Goal: Transaction & Acquisition: Obtain resource

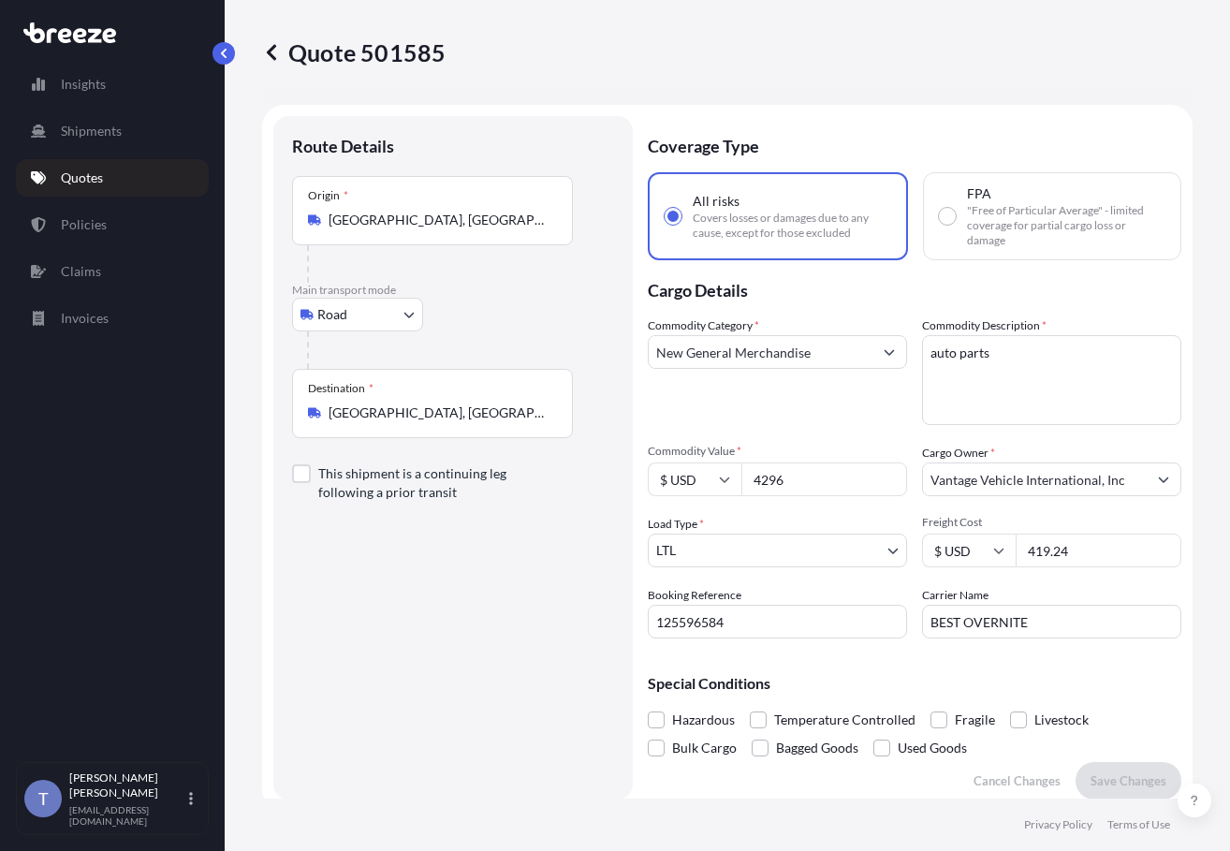
select select "Road"
select select "1"
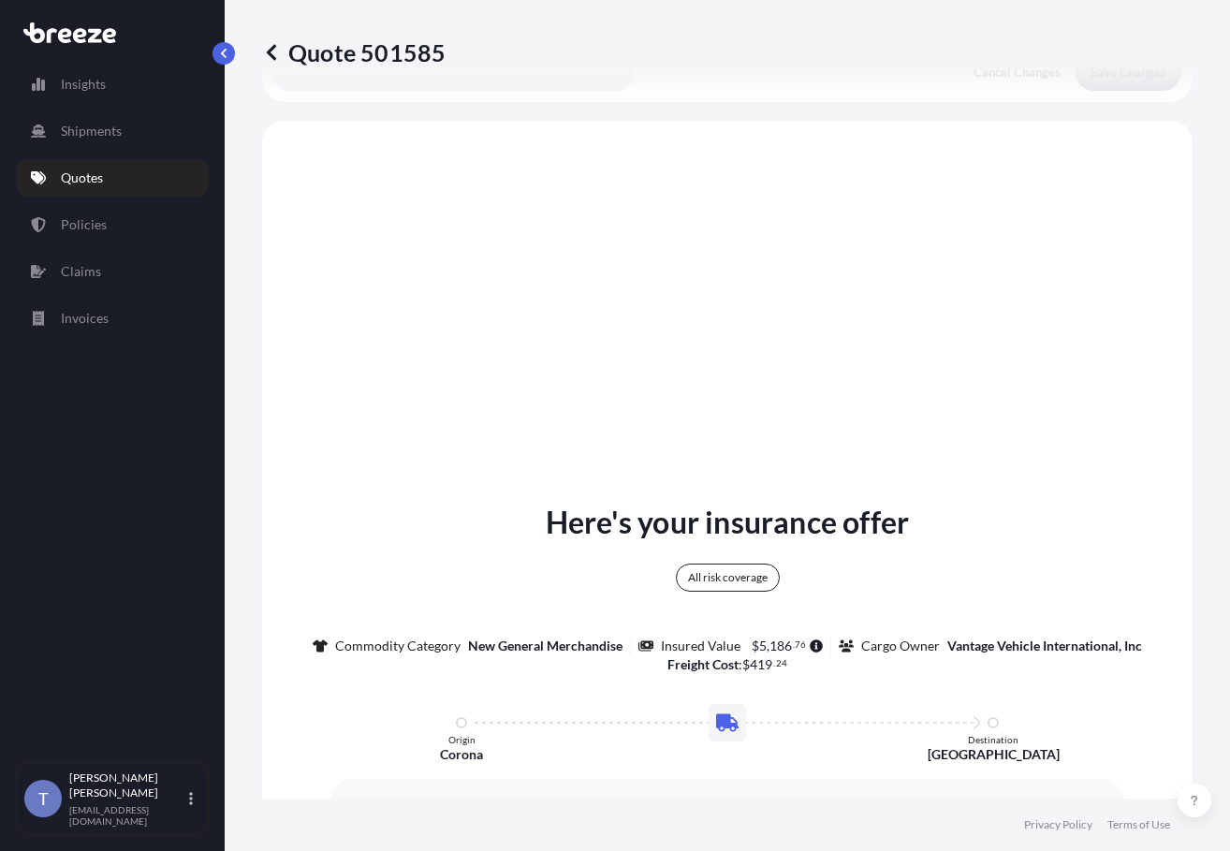
click at [91, 185] on p "Quotes" at bounding box center [82, 178] width 42 height 19
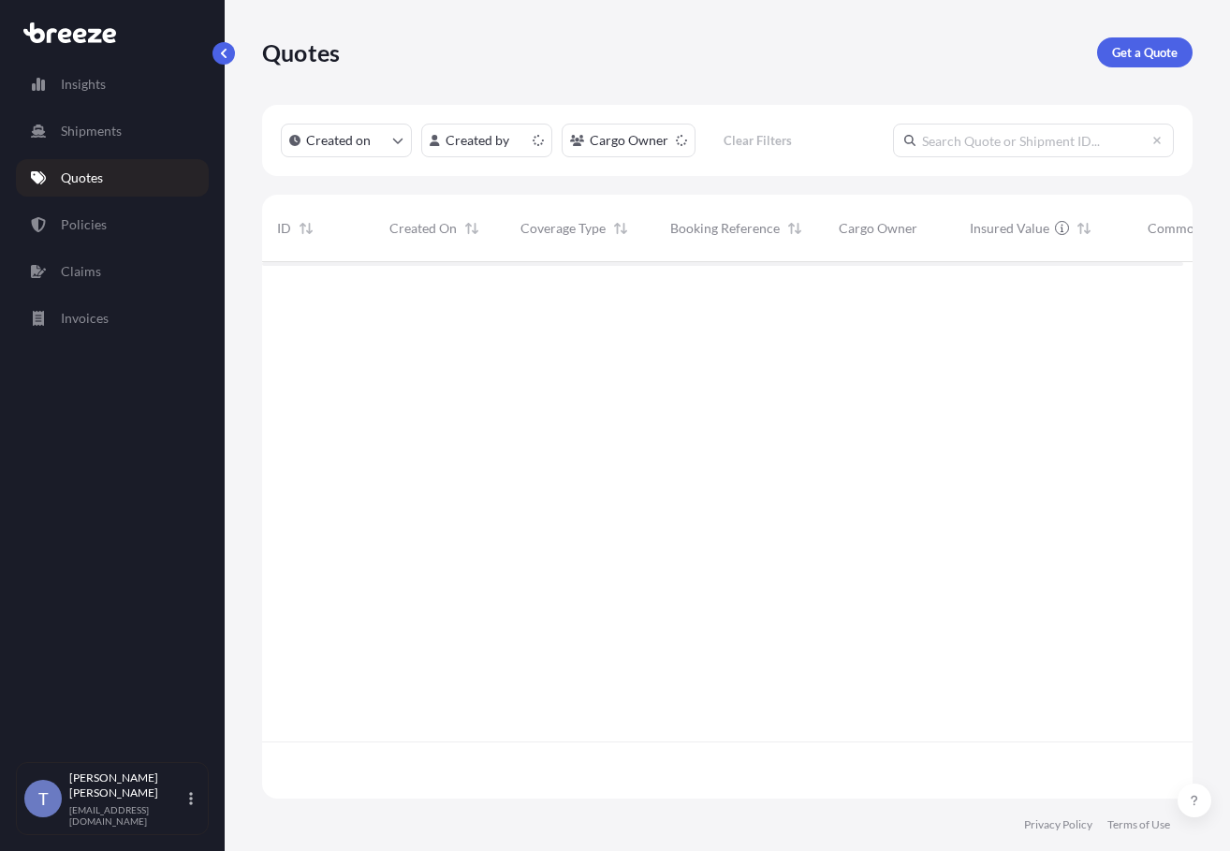
scroll to position [513, 907]
click at [1165, 53] on p "Get a Quote" at bounding box center [1145, 52] width 66 height 19
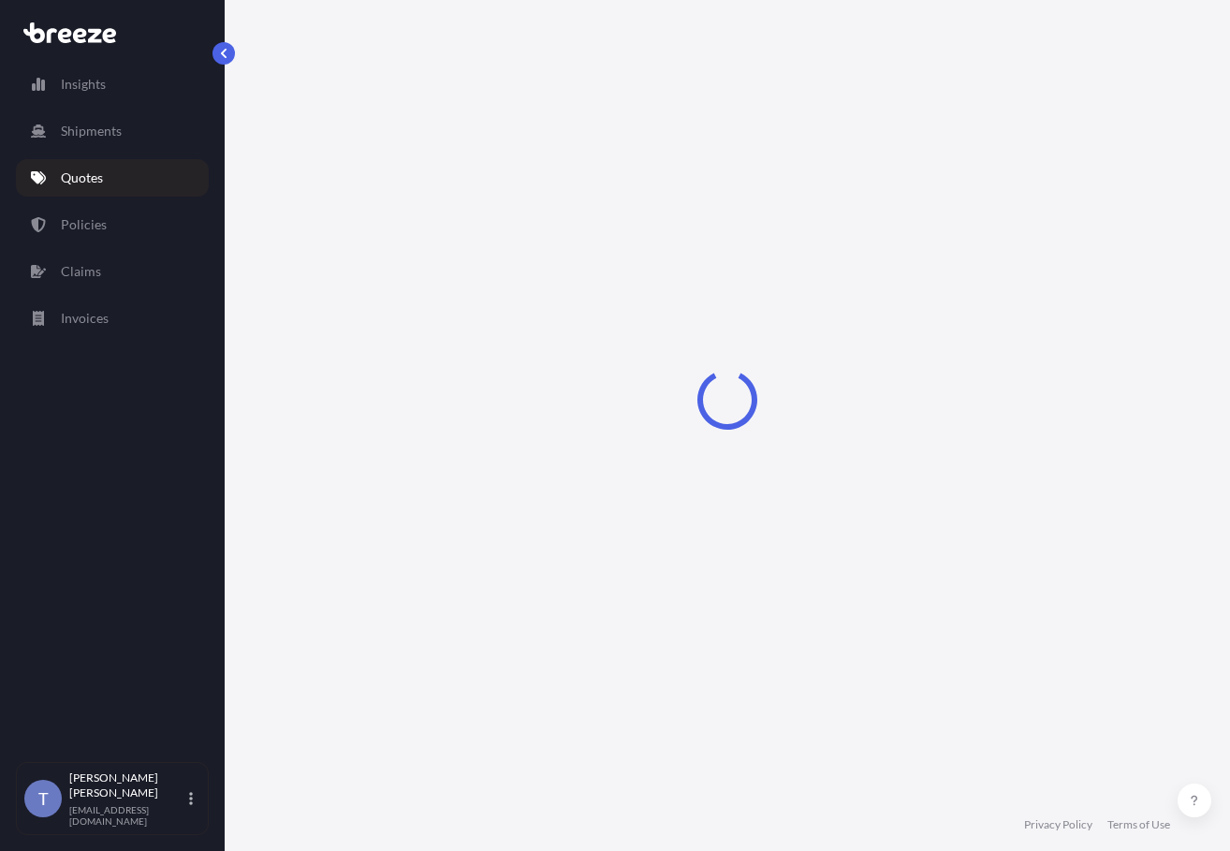
select select "Sea"
select select "1"
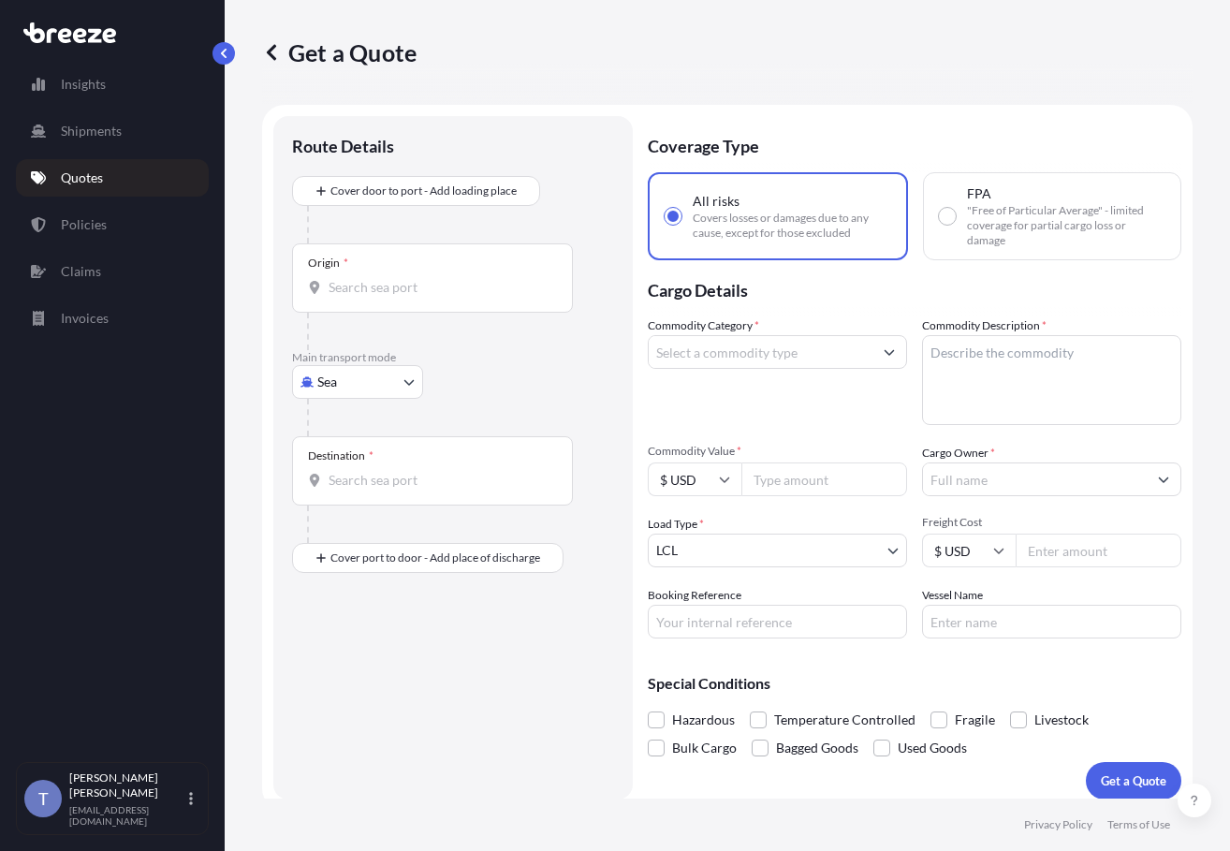
scroll to position [34, 0]
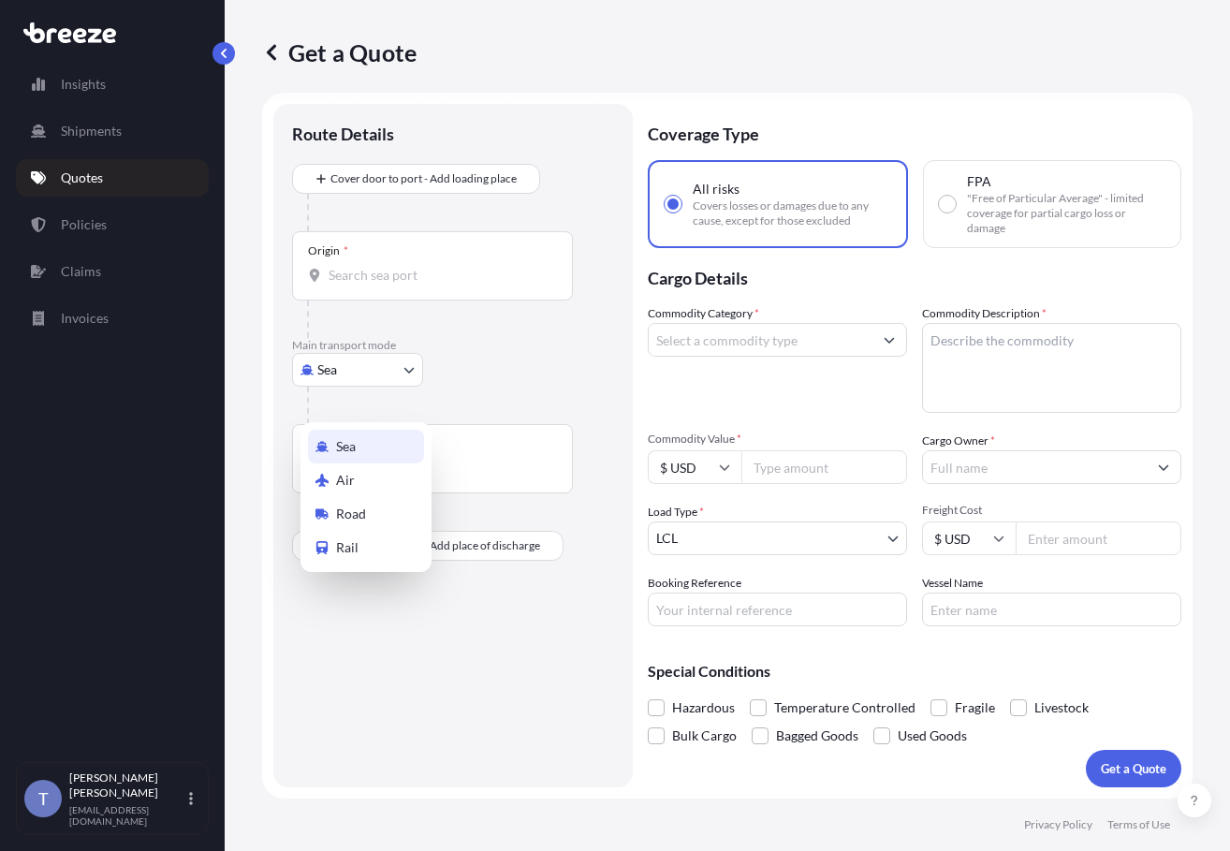
click at [309, 404] on body "Insights Shipments Quotes Policies Claims Invoices T [PERSON_NAME] [EMAIL_ADDRE…" at bounding box center [615, 496] width 1230 height 992
click at [381, 523] on div "Road" at bounding box center [366, 514] width 116 height 34
select select "Road"
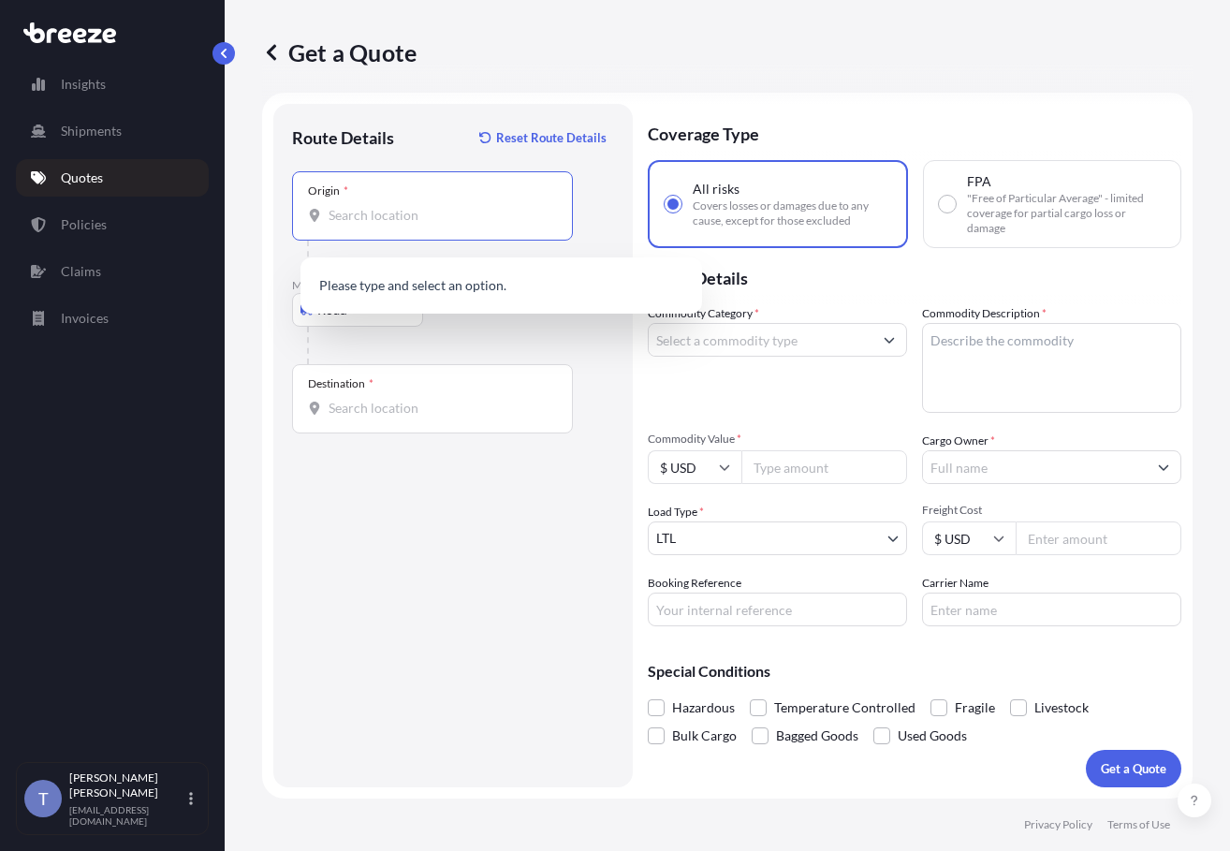
click at [390, 225] on input "Origin *" at bounding box center [439, 215] width 221 height 19
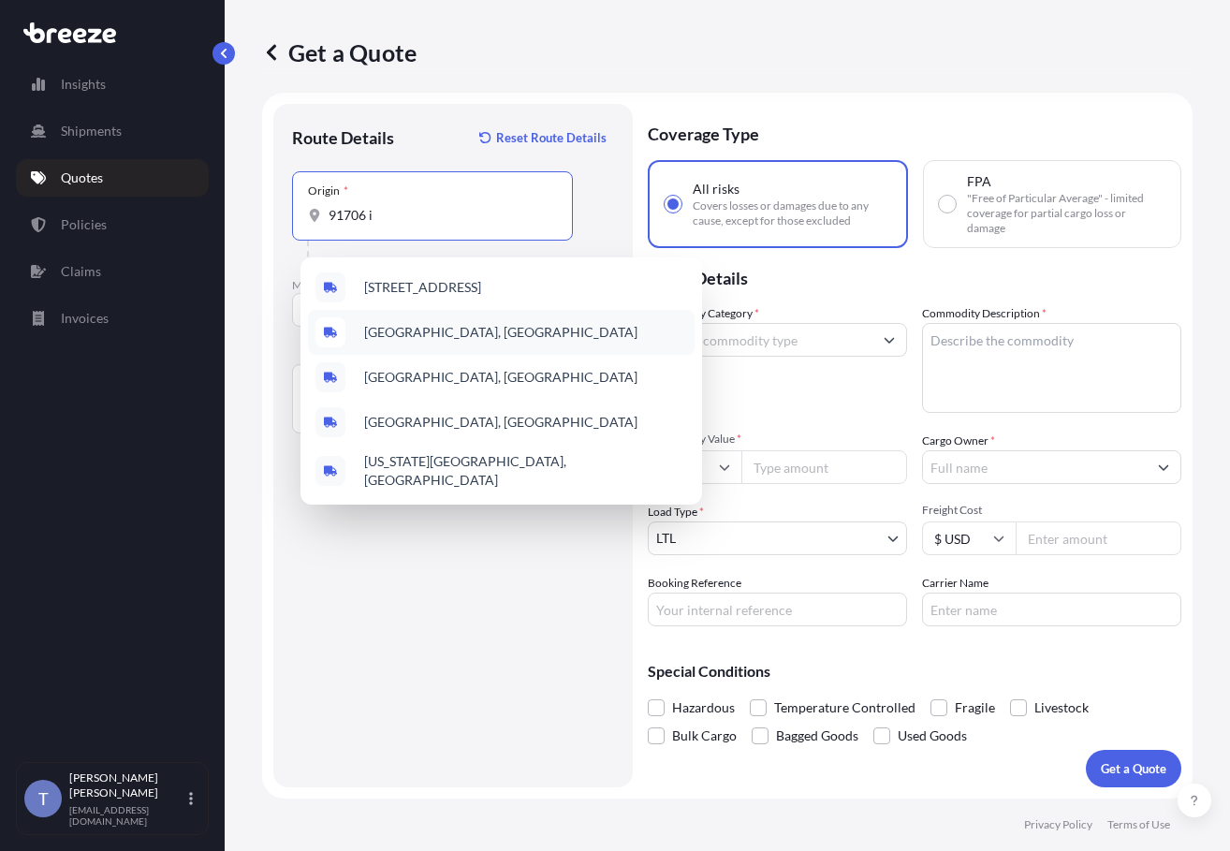
click at [469, 342] on span "[GEOGRAPHIC_DATA], [GEOGRAPHIC_DATA]" at bounding box center [500, 332] width 273 height 19
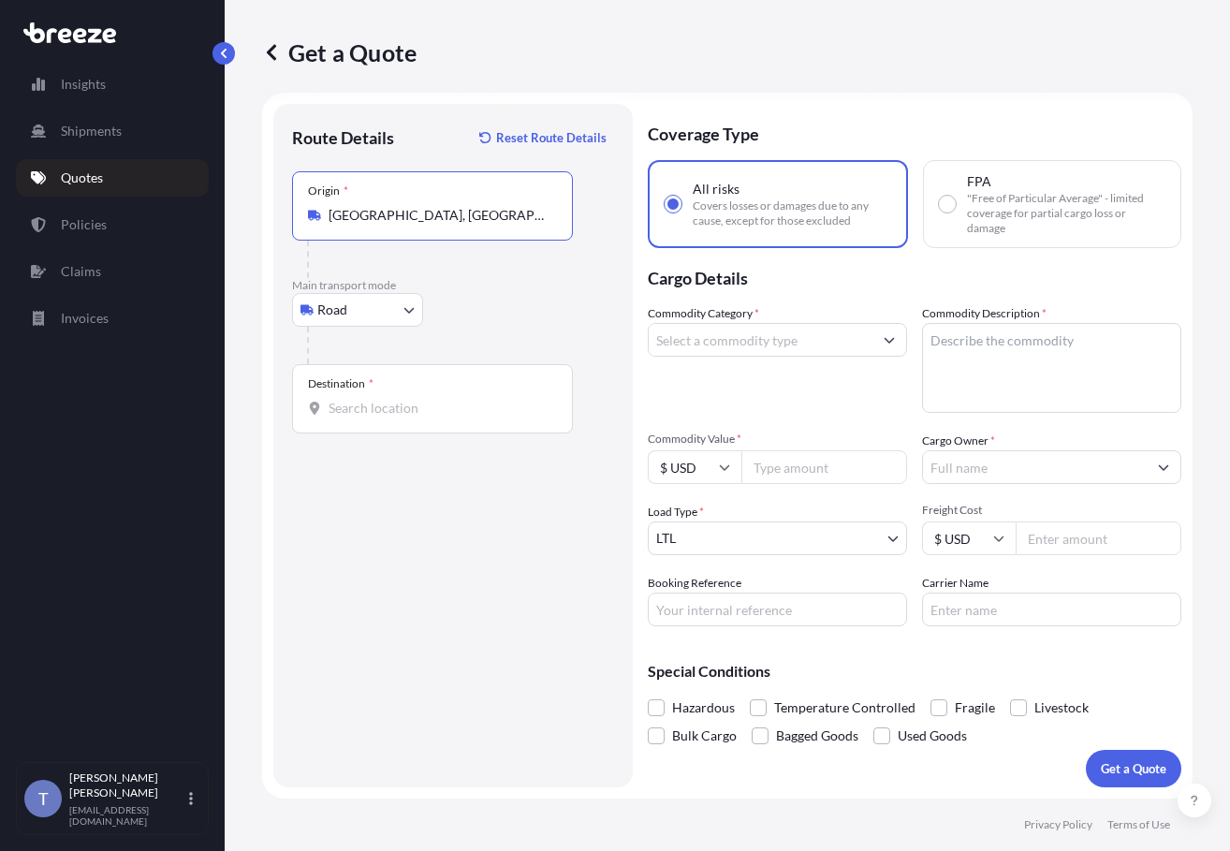
type input "[GEOGRAPHIC_DATA], [GEOGRAPHIC_DATA]"
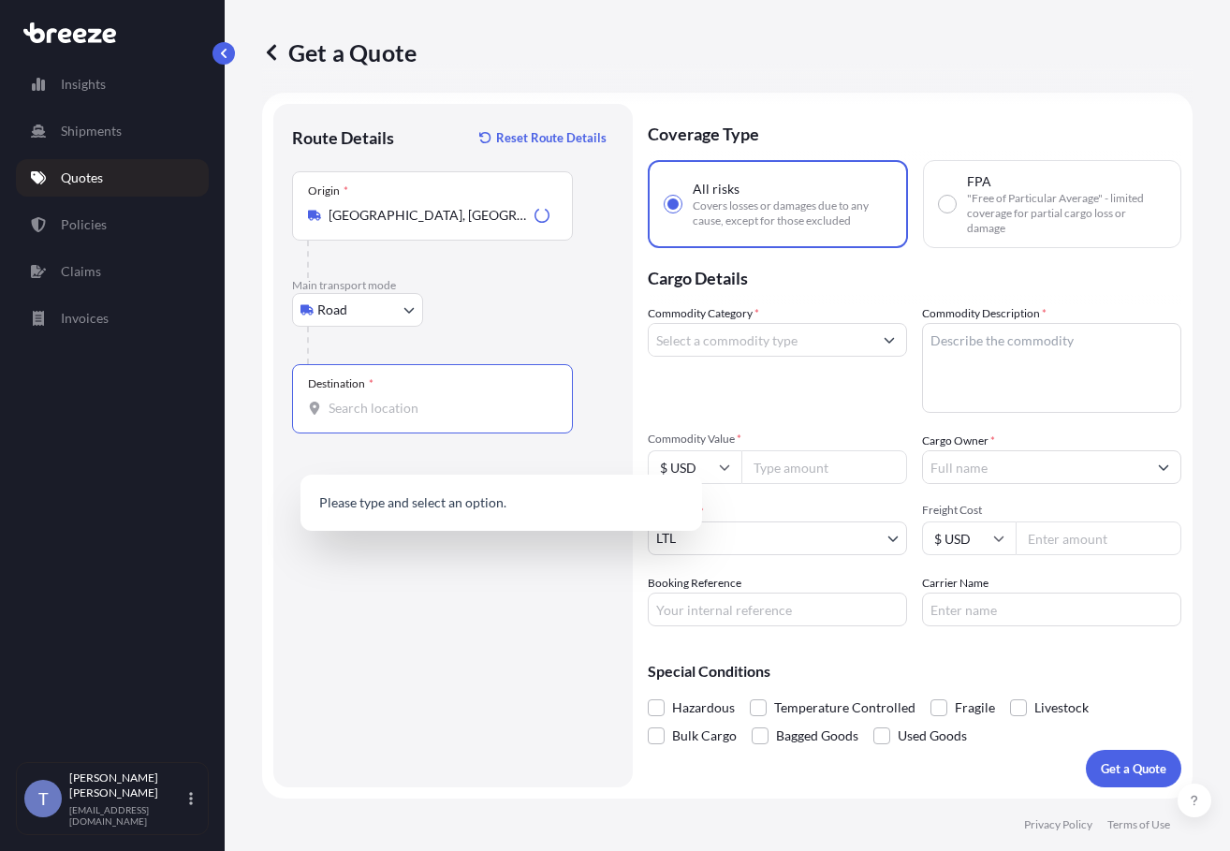
click at [383, 418] on input "Destination *" at bounding box center [439, 408] width 221 height 19
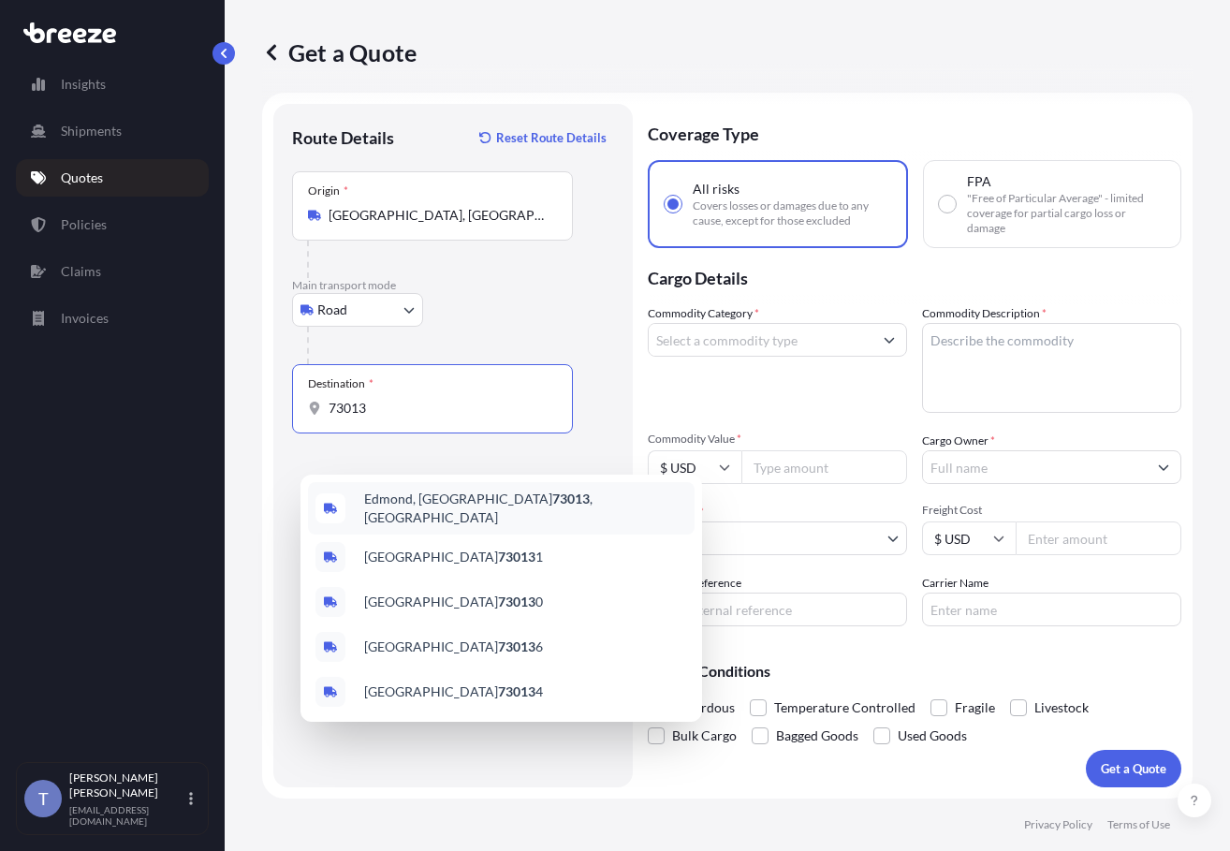
click at [493, 507] on span "[PERSON_NAME], OK 73013 , [GEOGRAPHIC_DATA]" at bounding box center [525, 508] width 323 height 37
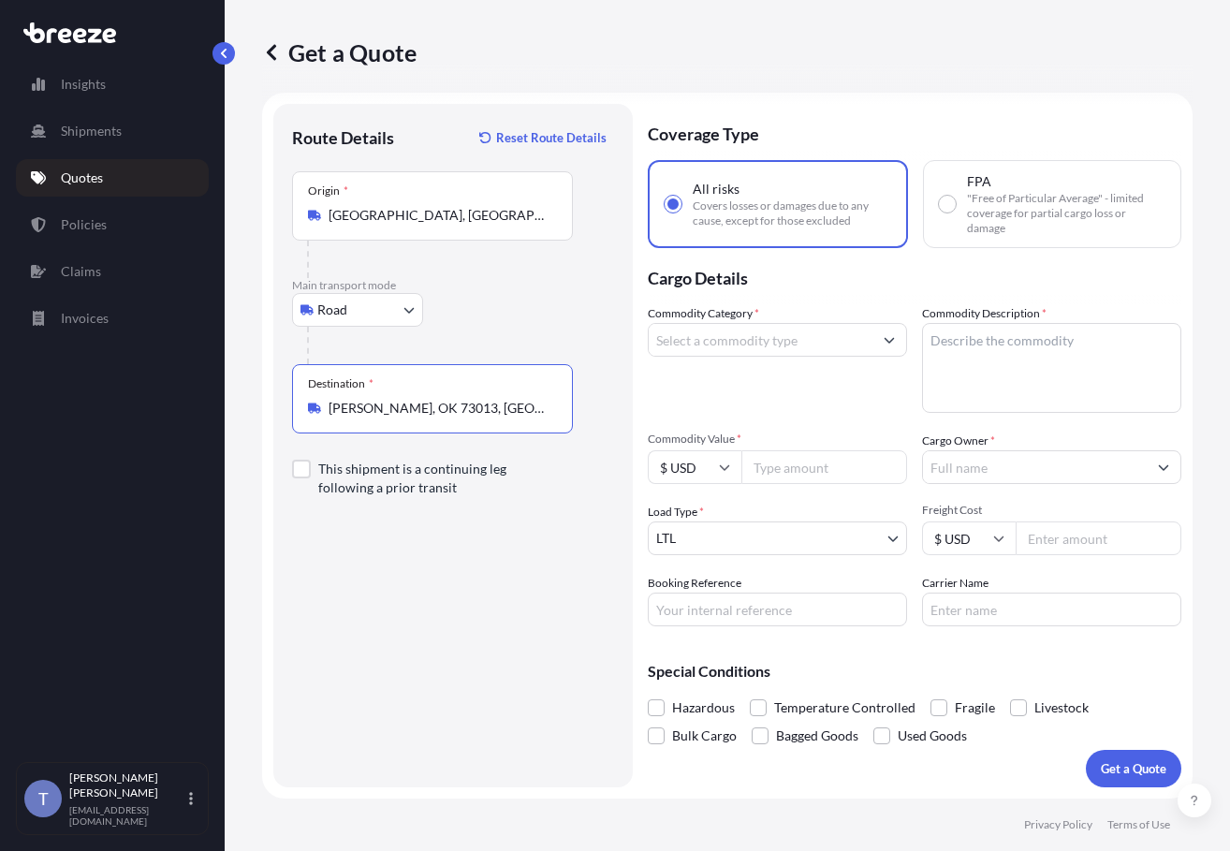
type input "[PERSON_NAME], OK 73013, [GEOGRAPHIC_DATA]"
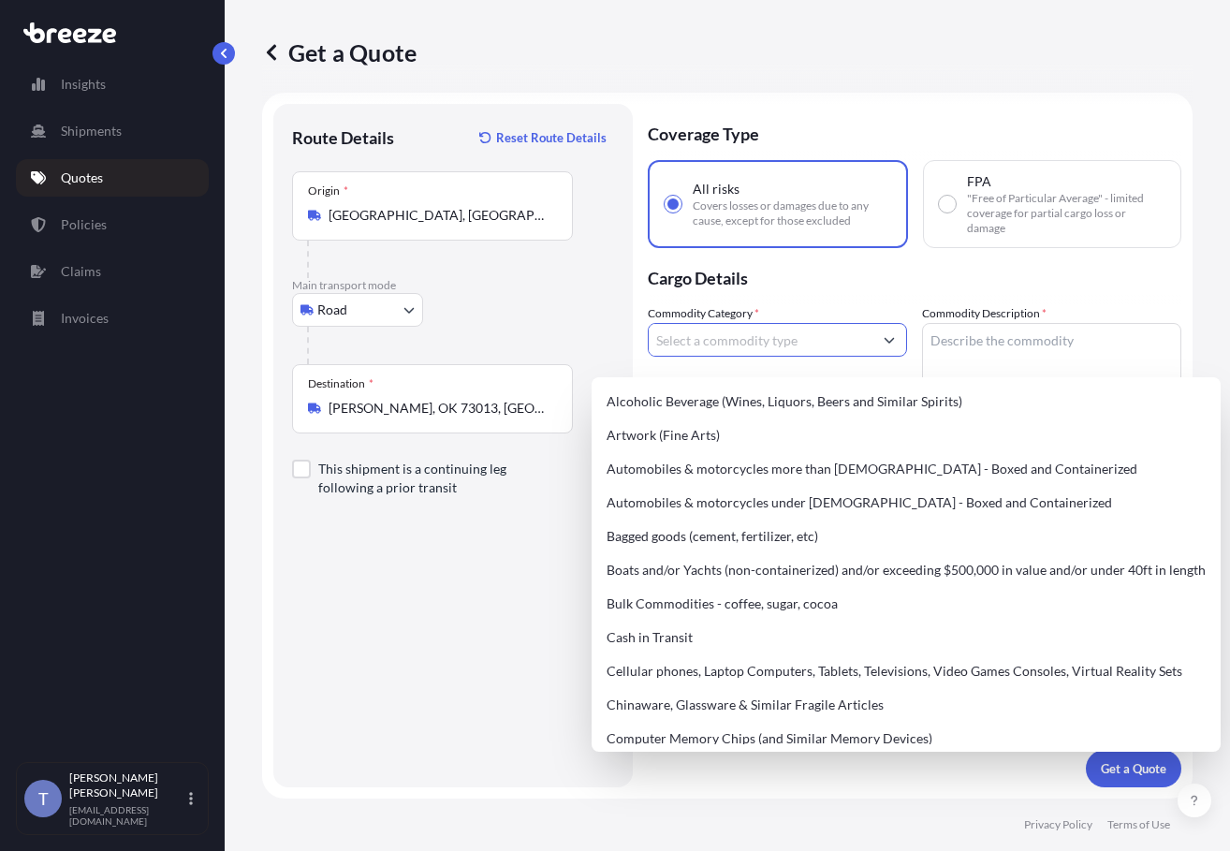
click at [866, 357] on input "Commodity Category *" at bounding box center [761, 340] width 224 height 34
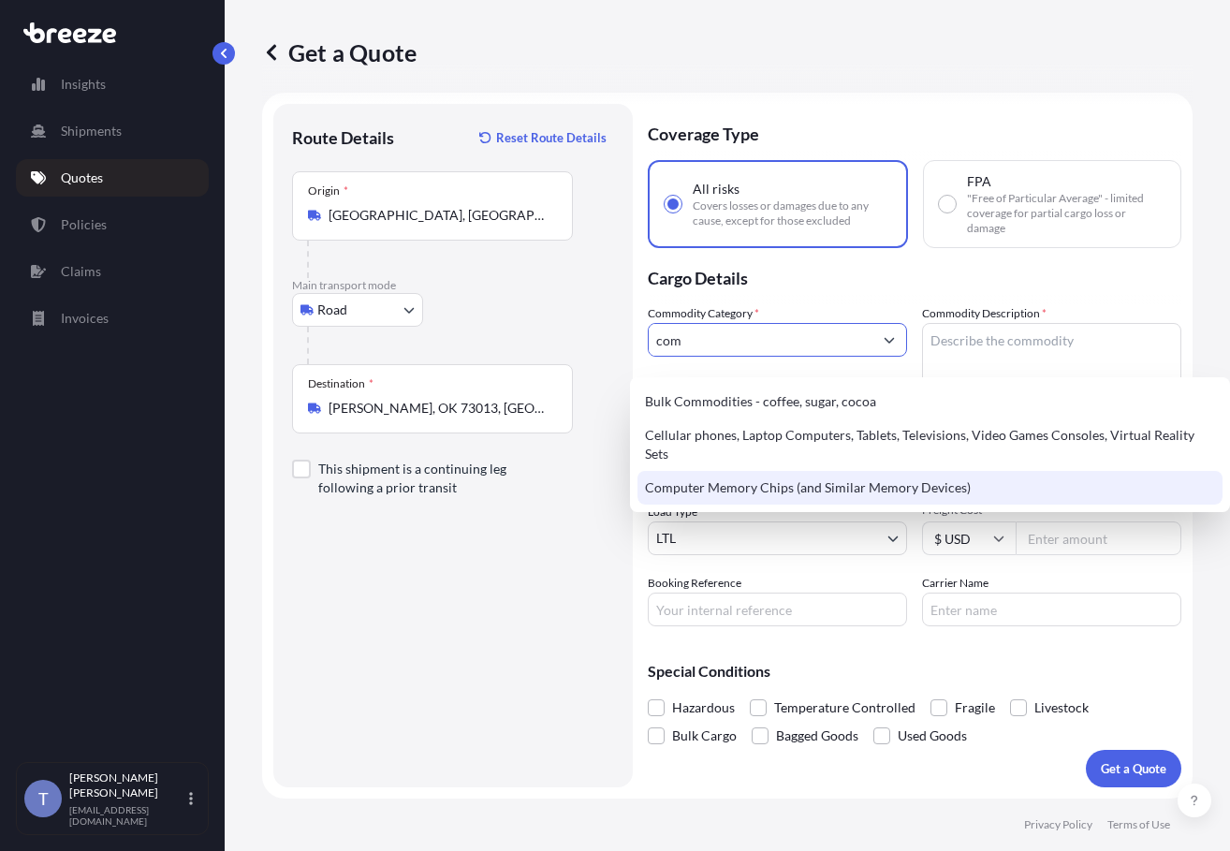
click at [796, 471] on div "Computer Memory Chips (and Similar Memory Devices)" at bounding box center [930, 488] width 585 height 34
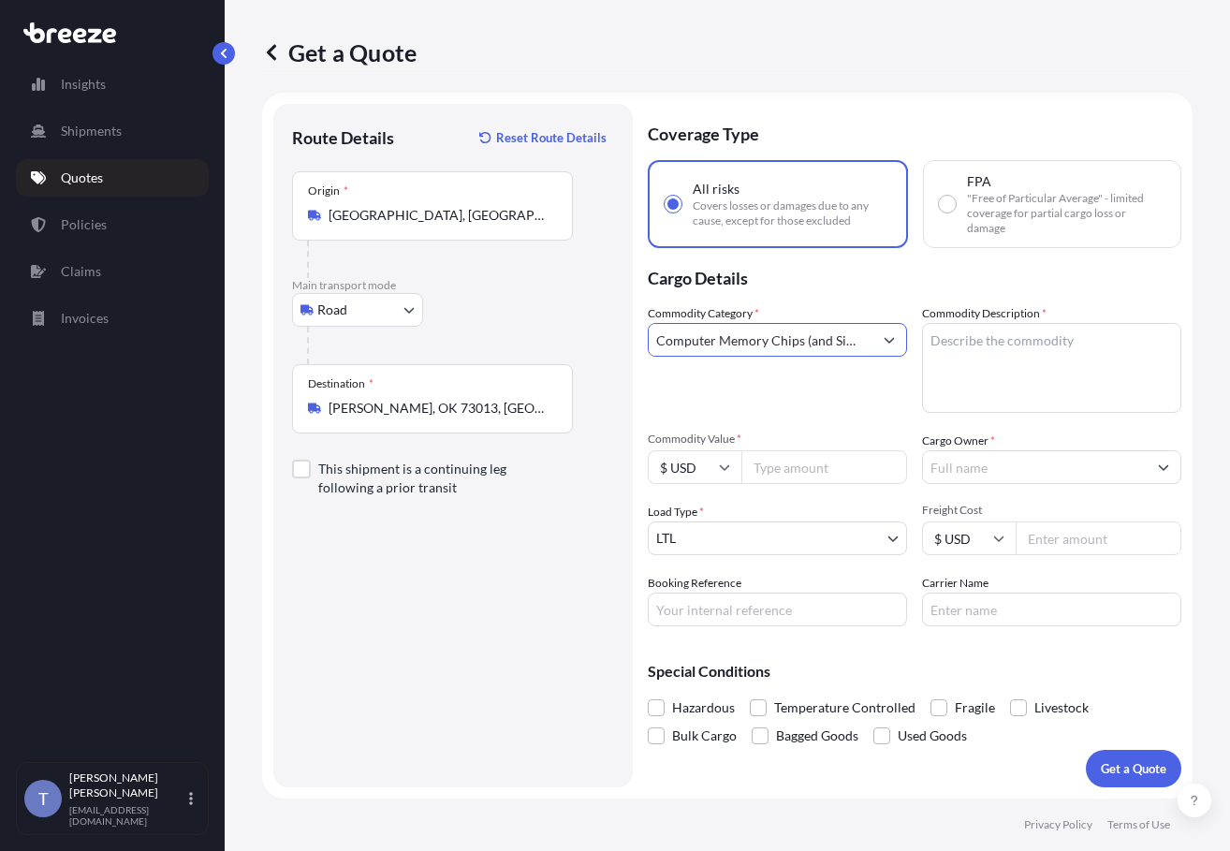
type input "Computer Memory Chips (and Similar Memory Devices)"
click at [995, 484] on input "Cargo Owner *" at bounding box center [1035, 467] width 224 height 34
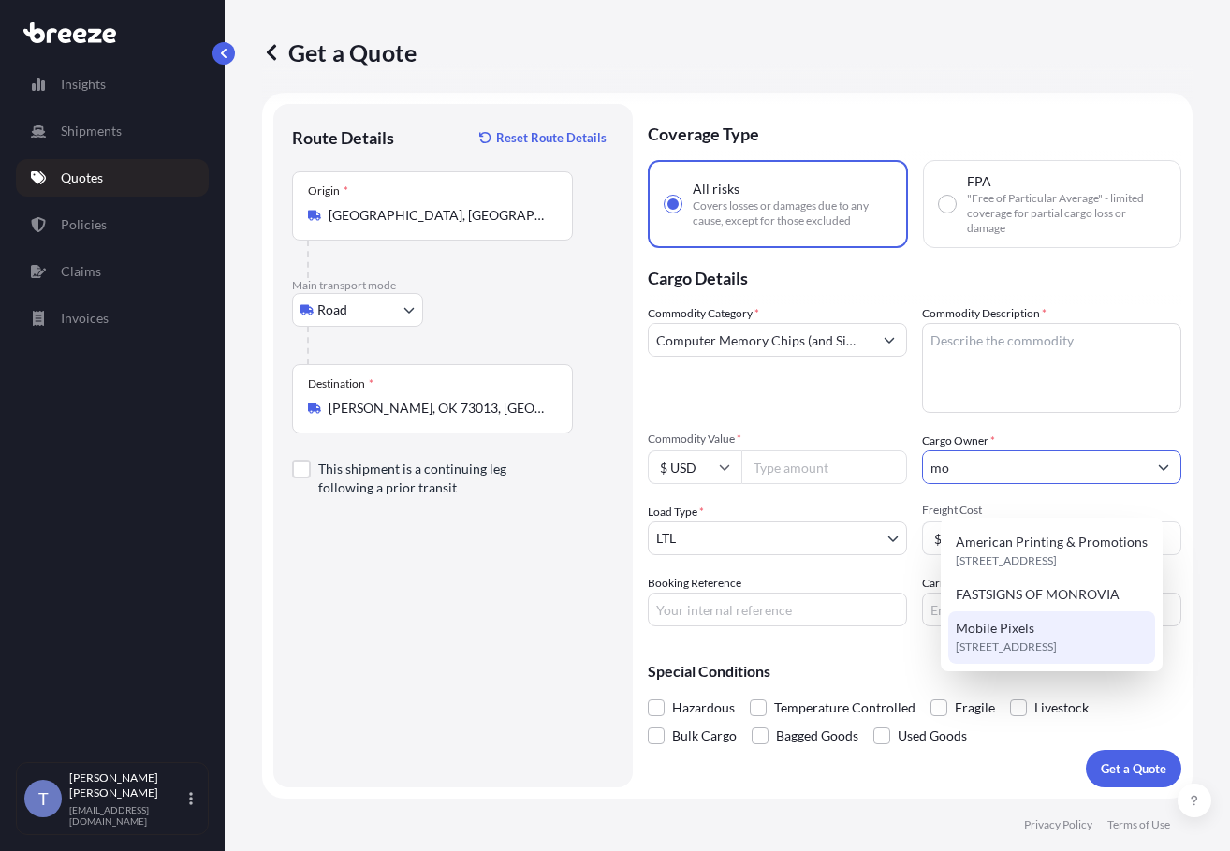
click at [1054, 636] on div "Mobile Pixels [STREET_ADDRESS]" at bounding box center [1052, 637] width 207 height 52
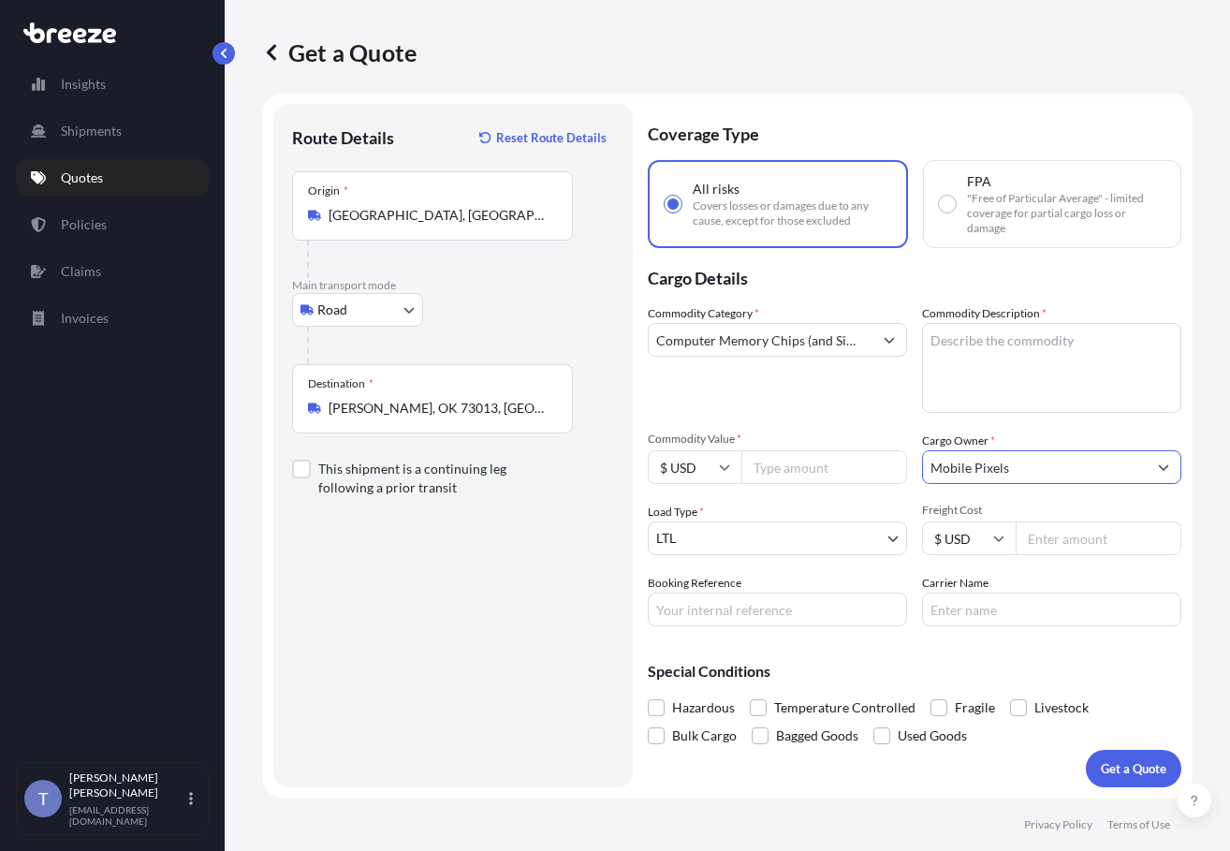
type input "Mobile Pixels"
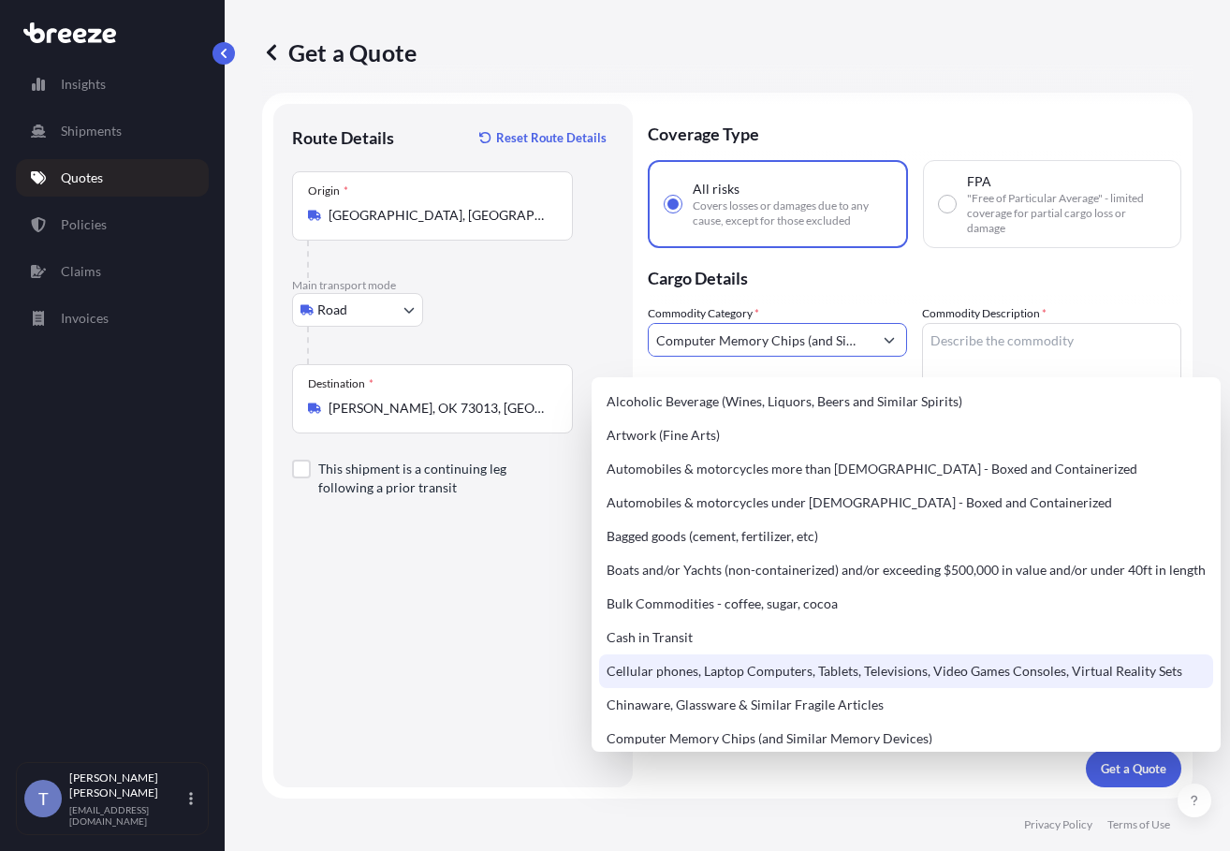
click at [891, 348] on button "Show suggestions" at bounding box center [890, 340] width 34 height 34
click at [853, 688] on div "Cellular phones, Laptop Computers, Tablets, Televisions, Video Games Consoles, …" at bounding box center [906, 672] width 614 height 34
type input "Cellular phones, Laptop Computers, Tablets, Televisions, Video Games Consoles, …"
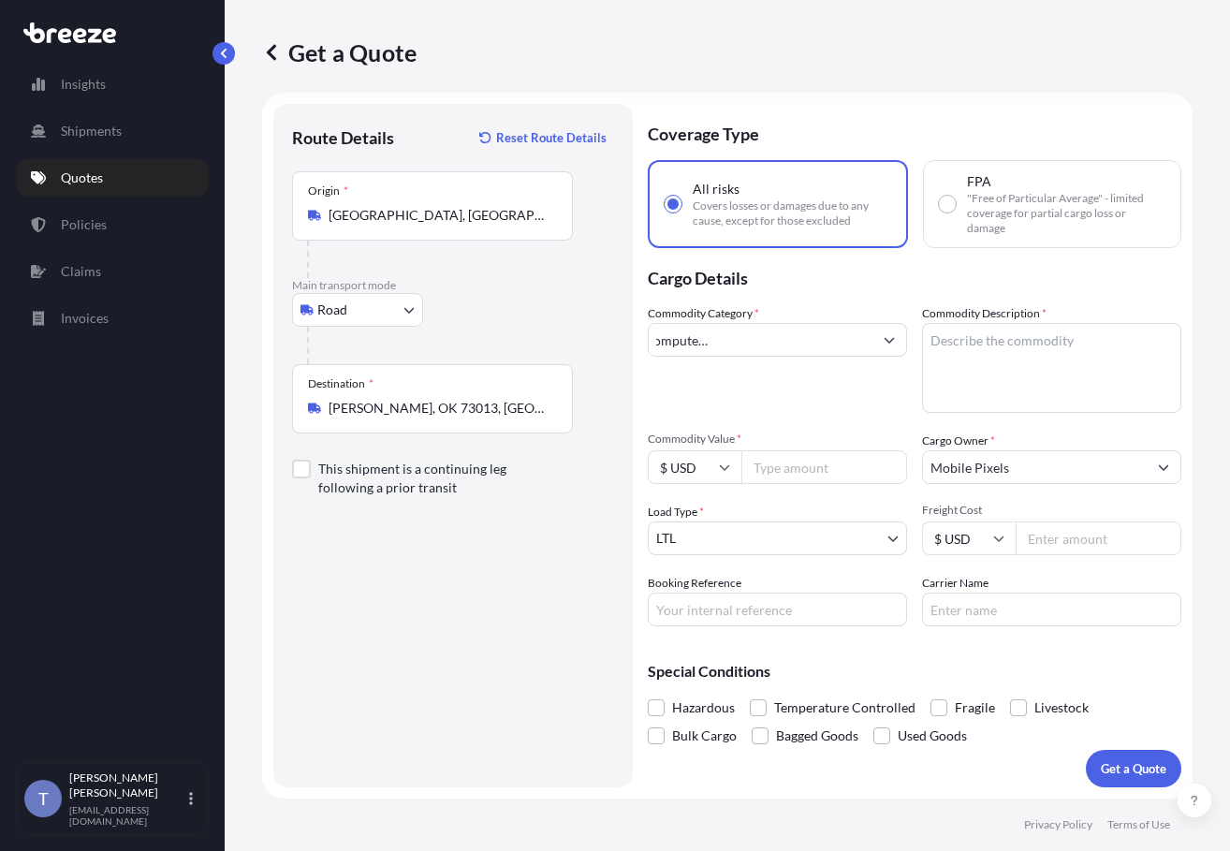
scroll to position [0, 0]
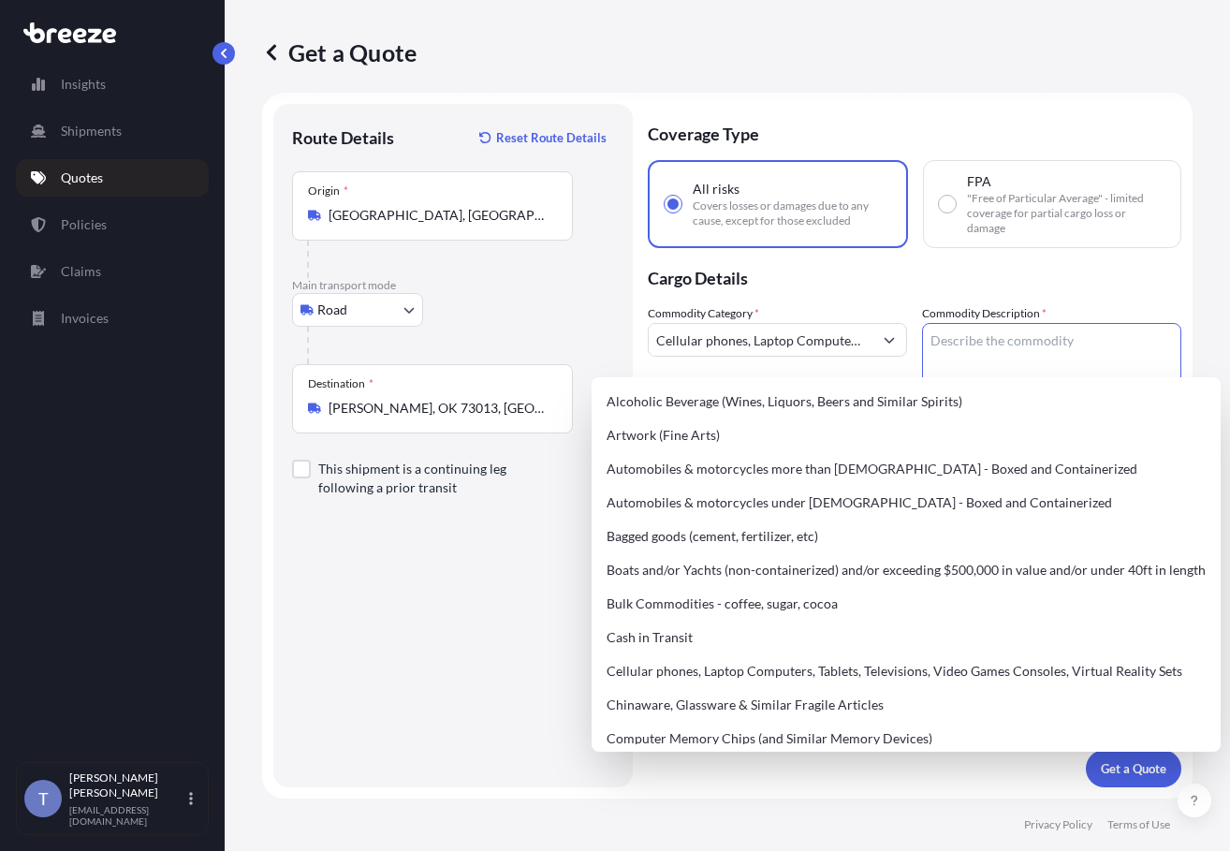
click at [1025, 363] on textarea "Commodity Description *" at bounding box center [1051, 368] width 259 height 90
paste textarea "Extended Laptop Monitor"
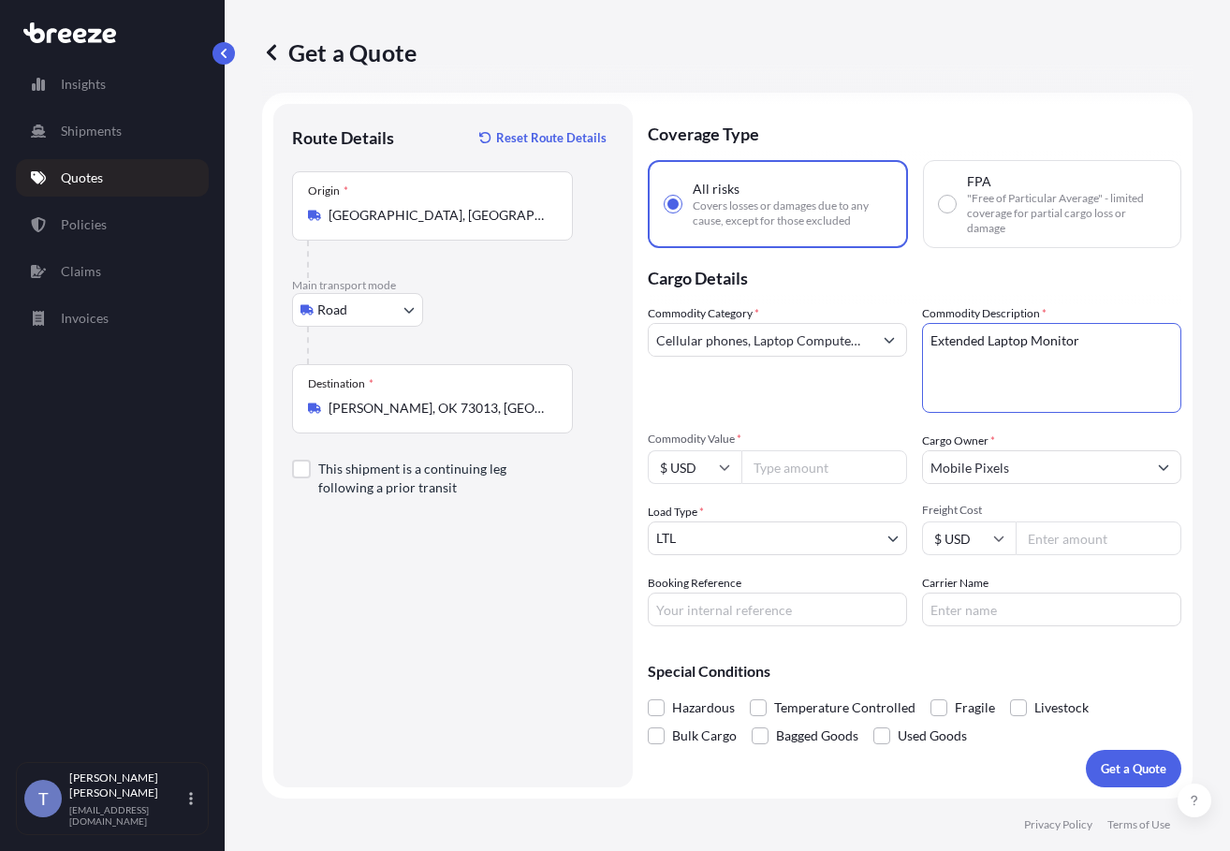
type textarea "Extended Laptop Monitor"
click at [851, 484] on input "Commodity Value *" at bounding box center [825, 467] width 166 height 34
paste input "33723.81"
type input "33723.81"
click at [1025, 626] on input "Carrier Name" at bounding box center [1051, 610] width 259 height 34
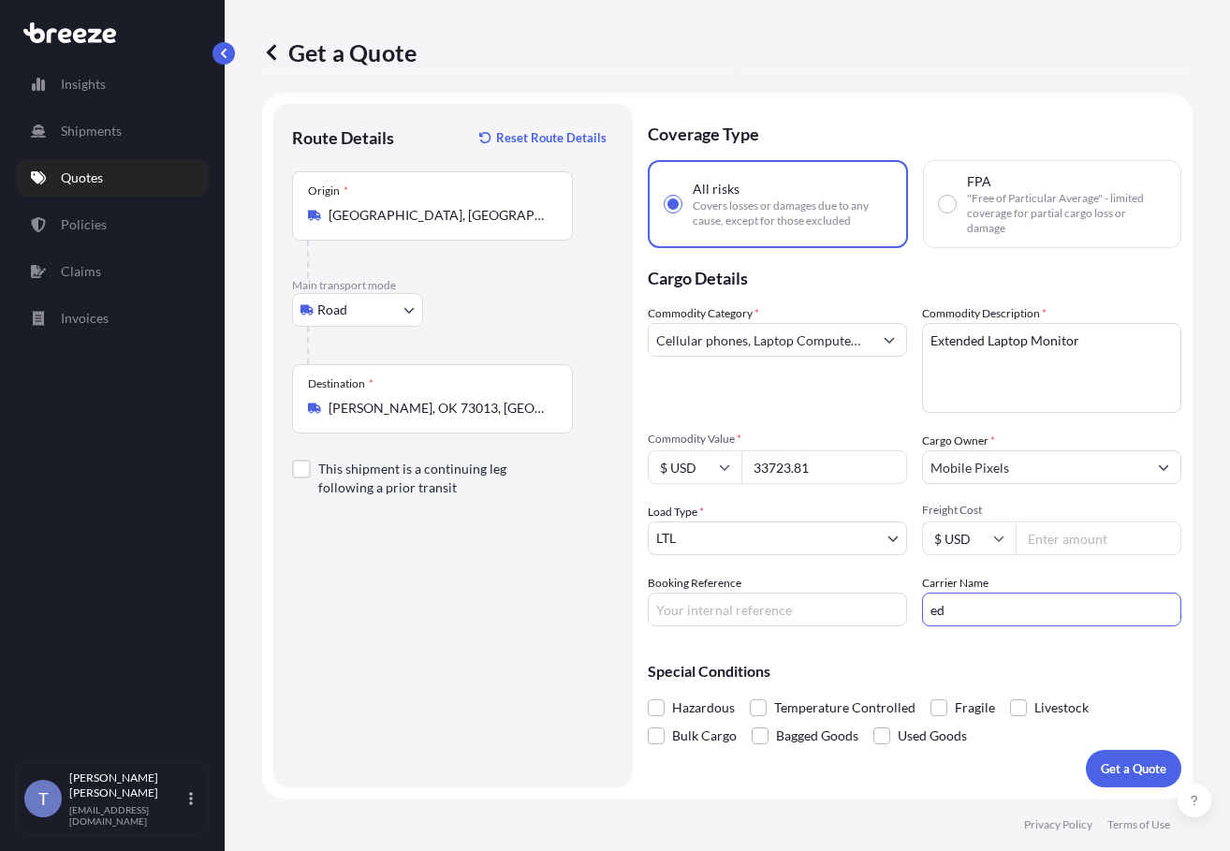
type input "EDI EXPRESS"
drag, startPoint x: 1188, startPoint y: 225, endPoint x: 1166, endPoint y: 273, distance: 53.6
click at [1188, 225] on div "Get a Quote Route Details Reset Route Details Place of loading Road Road Rail O…" at bounding box center [728, 399] width 1006 height 799
click at [794, 626] on input "Booking Reference" at bounding box center [777, 610] width 259 height 34
type input "125601169"
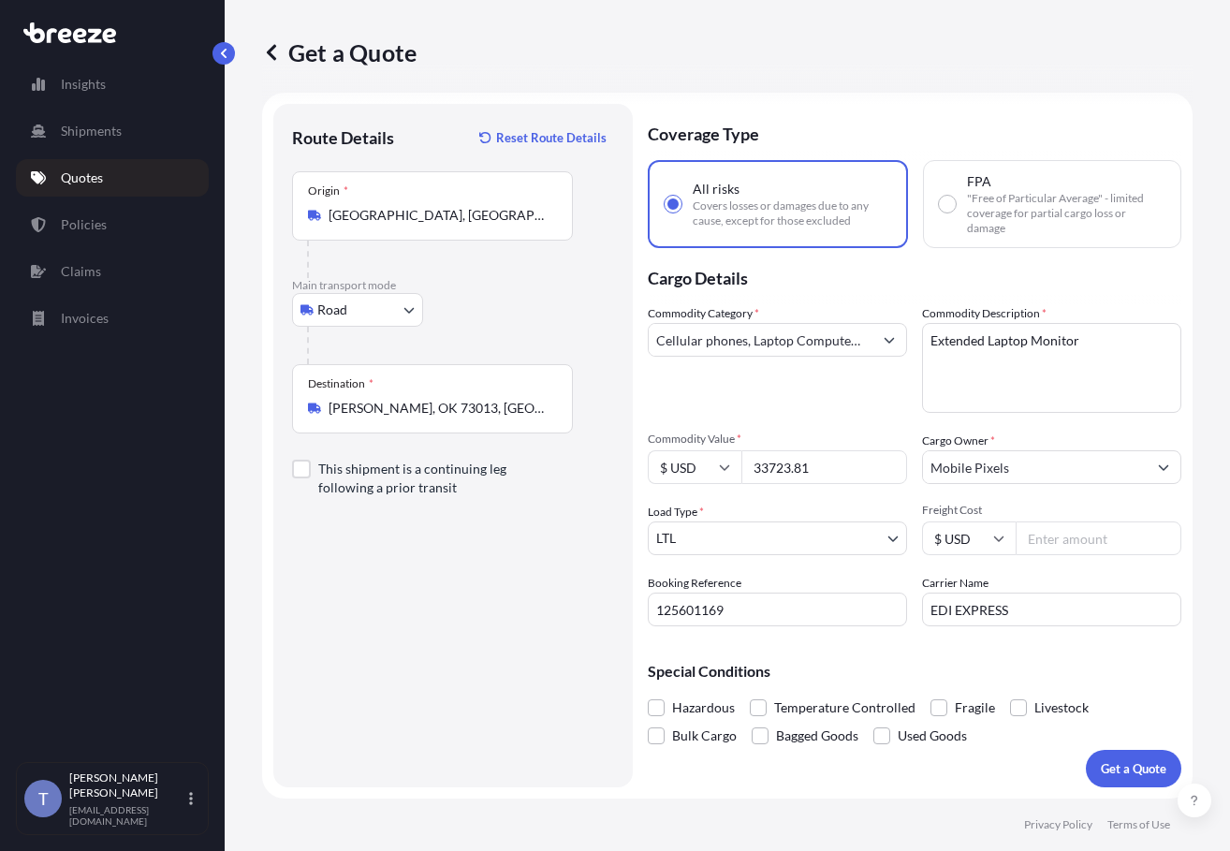
click at [1057, 555] on input "Freight Cost" at bounding box center [1099, 539] width 166 height 34
type input "6"
type input "522.96"
click at [556, 621] on div "Route Details Reset Route Details Place of loading Road Road Rail Origin * [GEO…" at bounding box center [453, 446] width 322 height 646
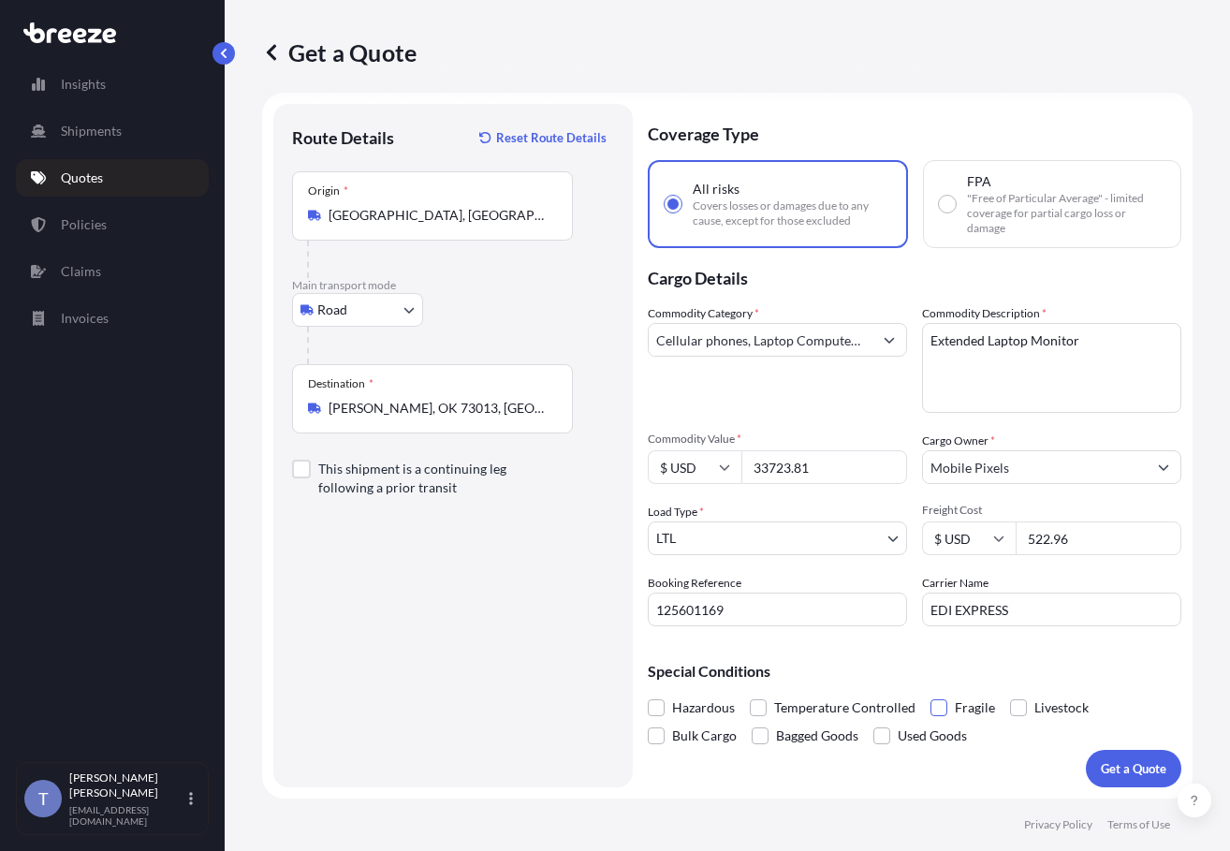
click at [948, 699] on span at bounding box center [939, 707] width 17 height 17
click at [931, 694] on input "Fragile" at bounding box center [931, 694] width 0 height 0
click at [1116, 759] on p "Get a Quote" at bounding box center [1134, 768] width 66 height 19
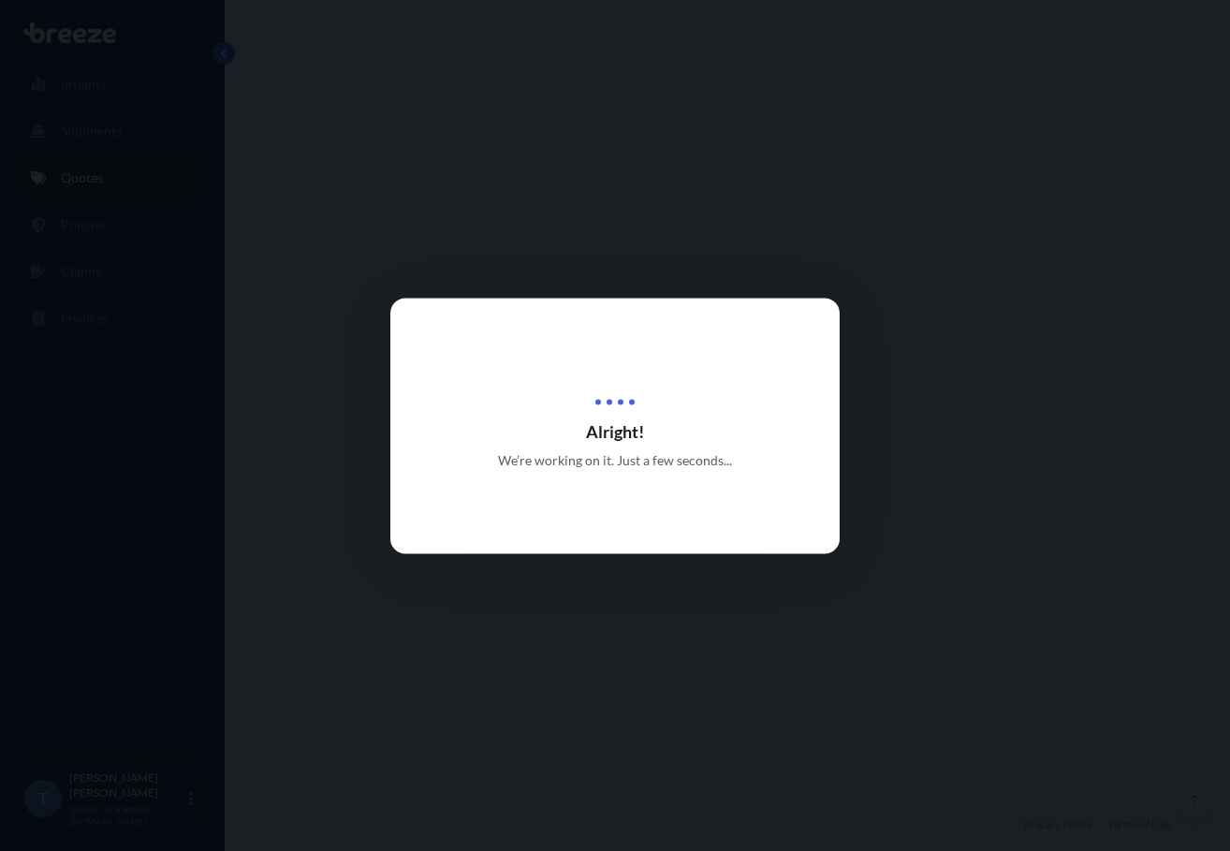
select select "Road"
select select "1"
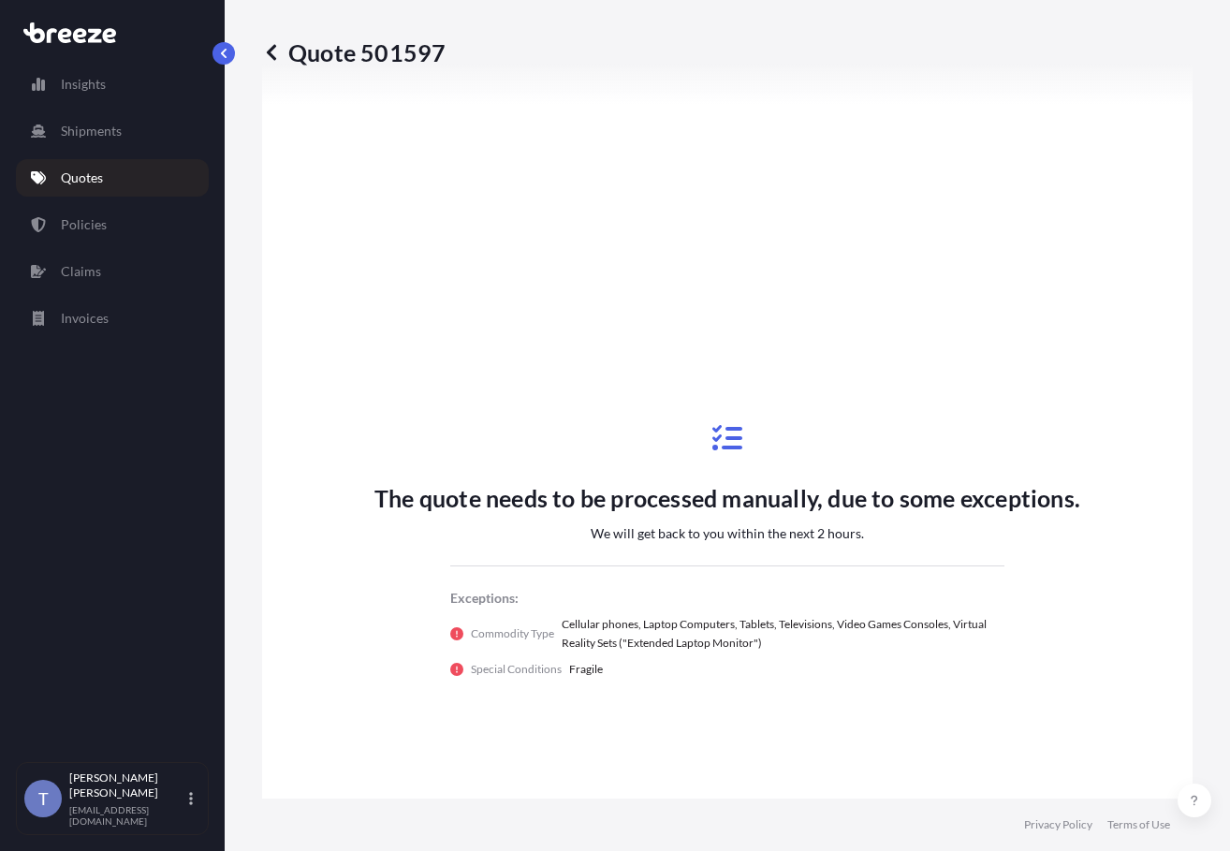
scroll to position [802, 0]
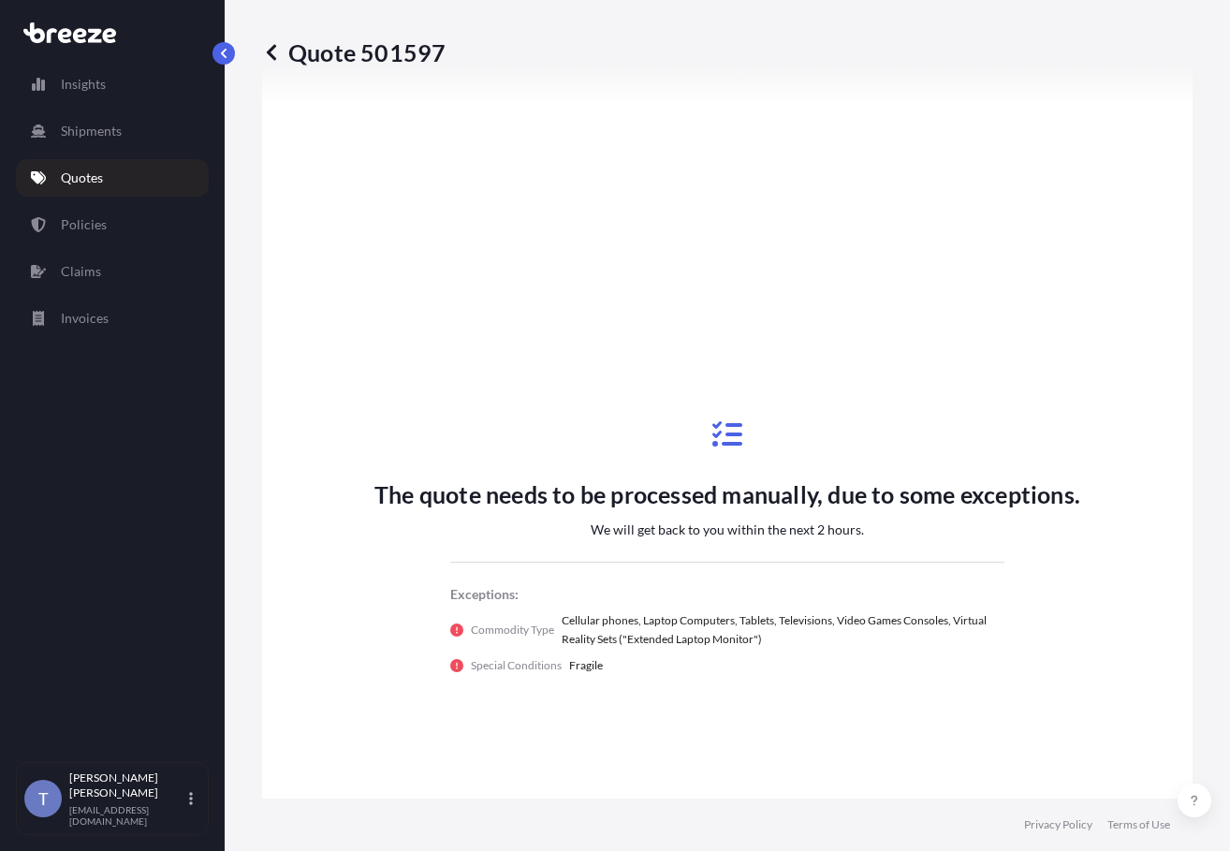
click at [1193, 159] on div "Quote 501597 Route Details Place of loading Road Road Rail Origin * [GEOGRAPHIC…" at bounding box center [728, 399] width 1006 height 799
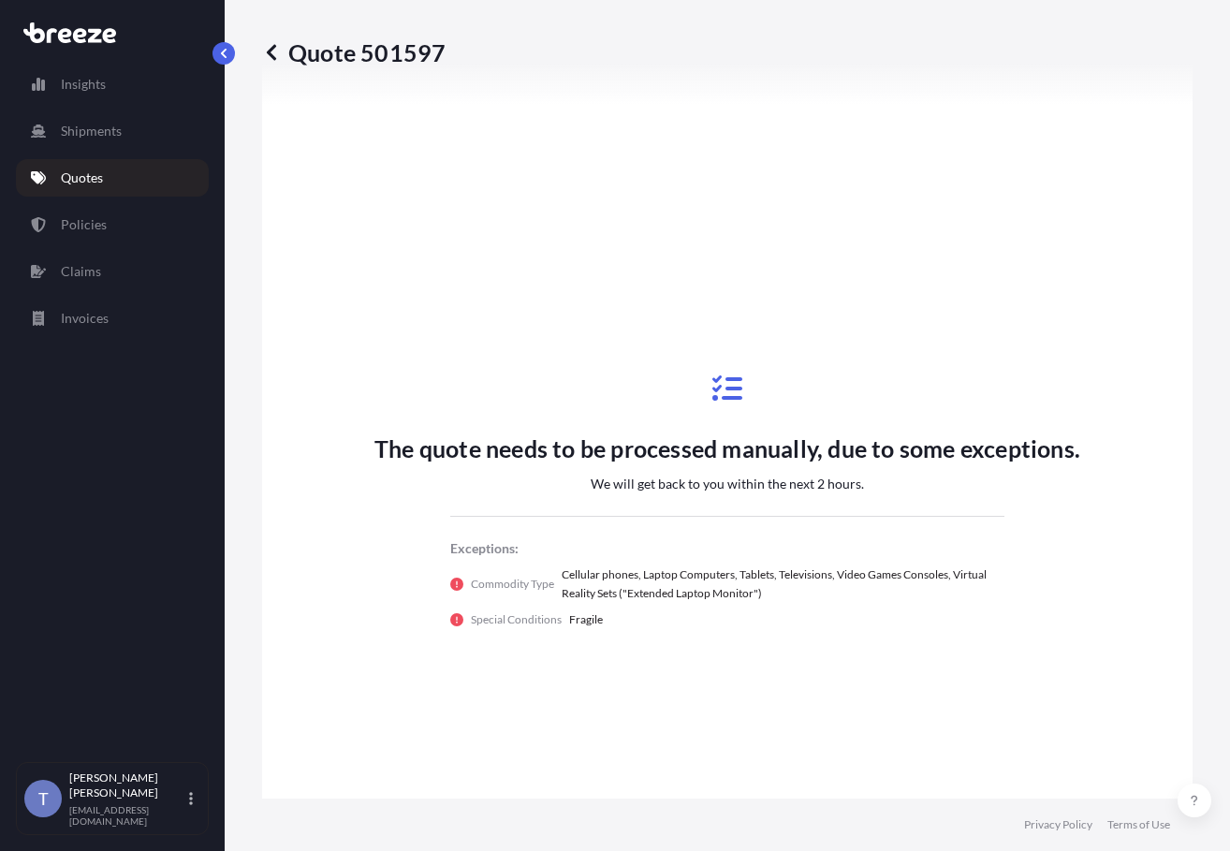
scroll to position [1122, 0]
